Goal: Task Accomplishment & Management: Complete application form

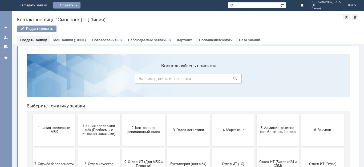
click at [80, 7] on div "Создать" at bounding box center [66, 5] width 27 height 6
click at [95, 16] on link "Заявка" at bounding box center [74, 16] width 40 height 6
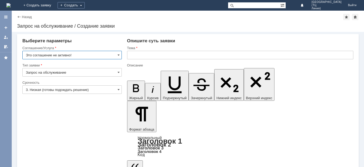
click at [117, 55] on input "Это соглашение не активно!" at bounding box center [71, 55] width 99 height 9
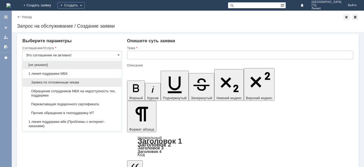
click at [103, 83] on span "Заявка по отложенным чекам" at bounding box center [72, 82] width 92 height 4
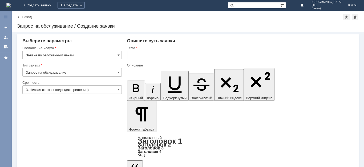
type input "Заявка по отложенным чекам"
click at [106, 93] on input "3. Низкая (готовы подождать решение)" at bounding box center [71, 89] width 99 height 9
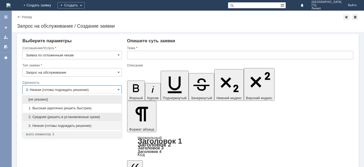
click at [93, 117] on span "2. Средняя (решить в установленные сроки)" at bounding box center [72, 117] width 92 height 4
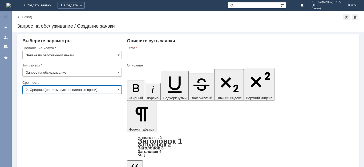
type input "2. Средняя (решить в установленные сроки)"
click at [148, 57] on input "text" at bounding box center [240, 55] width 226 height 9
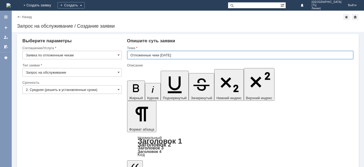
type input "Отложенные чеки [DATE]"
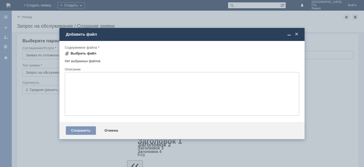
click at [87, 52] on div "Выбрать файл" at bounding box center [84, 53] width 26 height 4
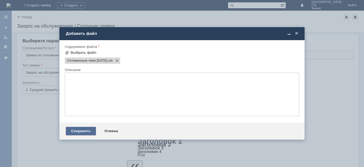
click at [79, 132] on div "Сохранить" at bounding box center [81, 131] width 30 height 9
